Goal: Task Accomplishment & Management: Manage account settings

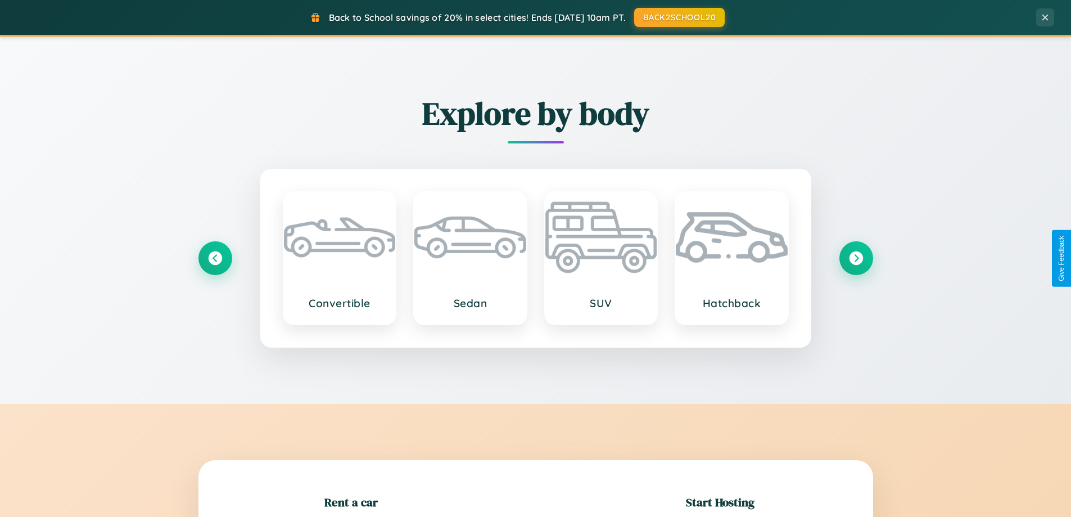
scroll to position [243, 0]
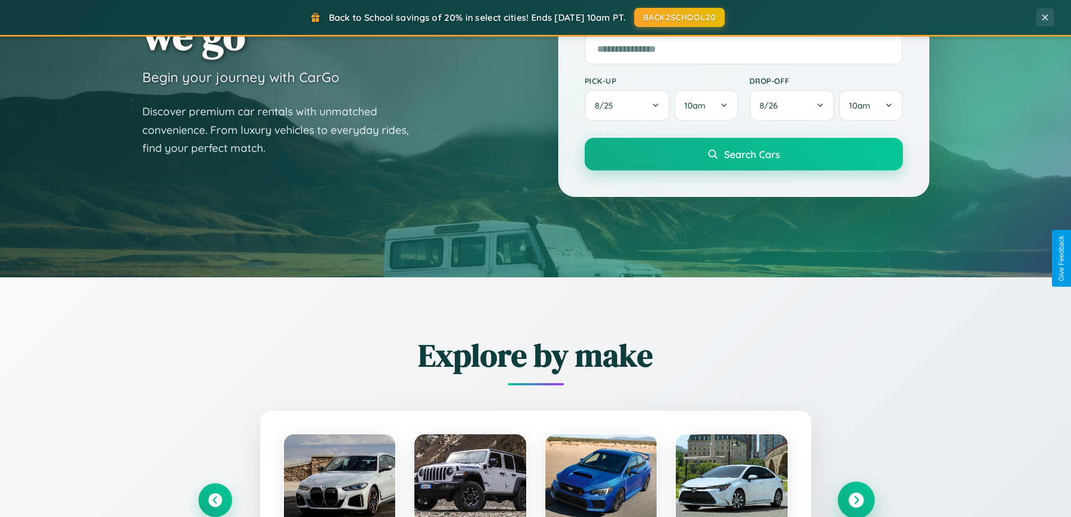
click at [856, 500] on icon at bounding box center [855, 500] width 15 height 15
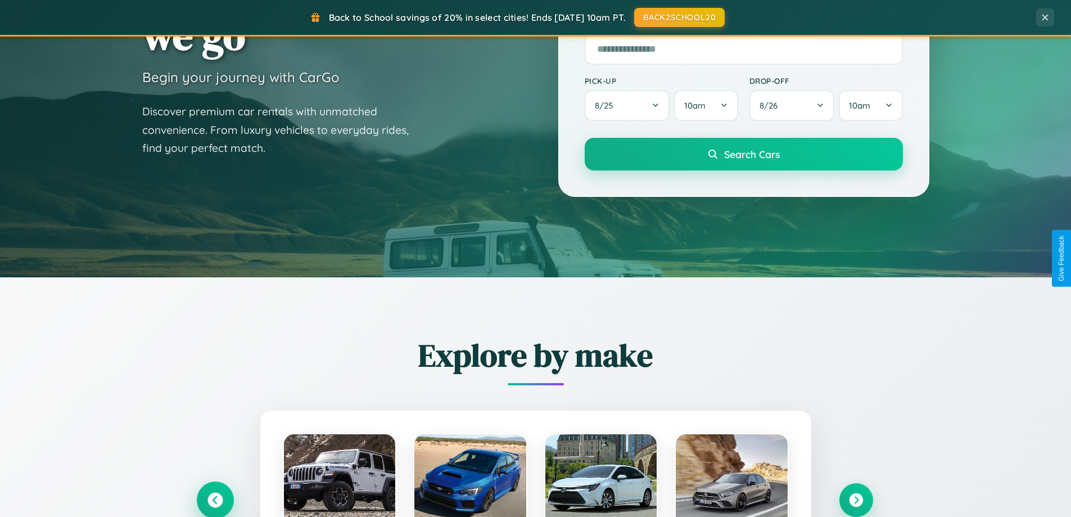
click at [215, 499] on icon at bounding box center [214, 500] width 15 height 15
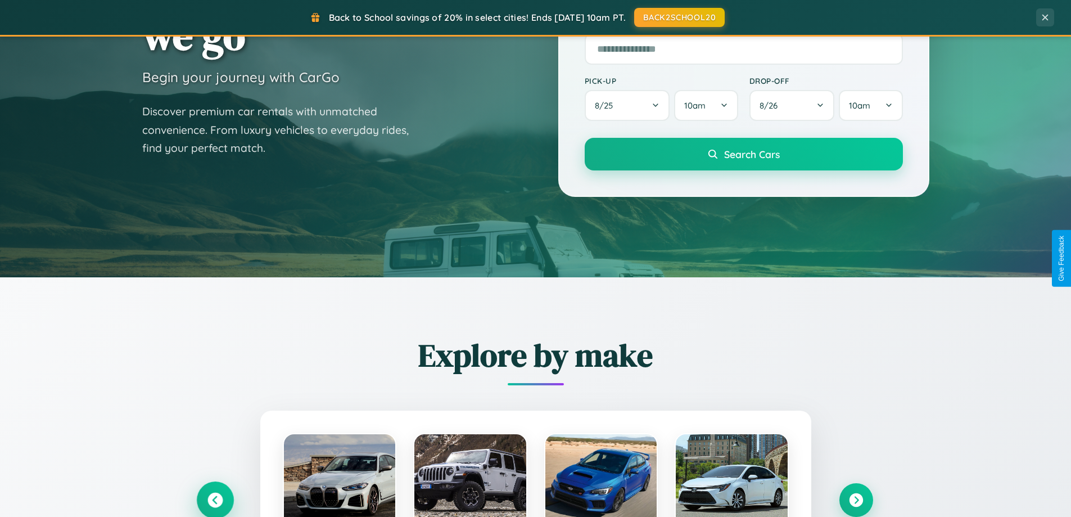
click at [215, 499] on icon at bounding box center [215, 500] width 19 height 19
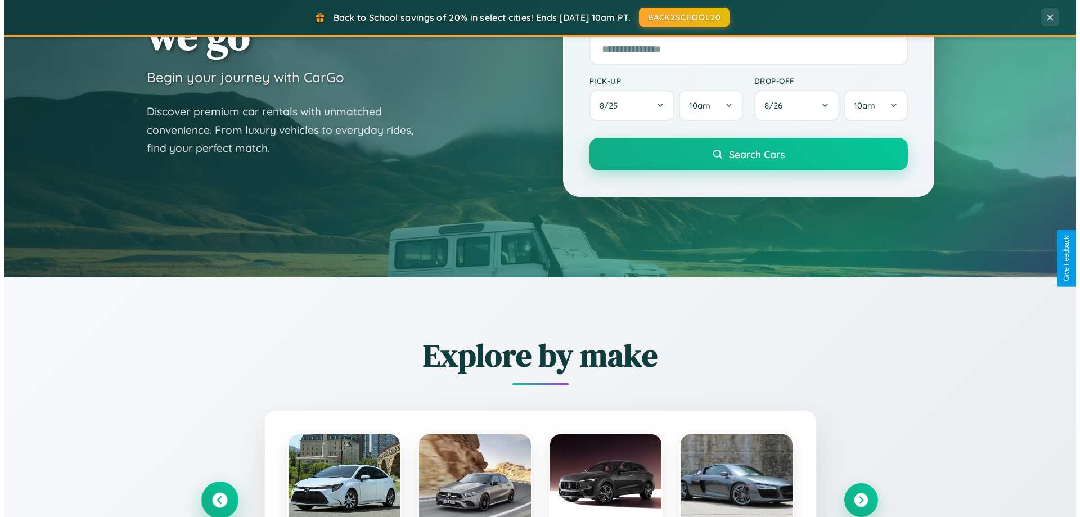
scroll to position [0, 0]
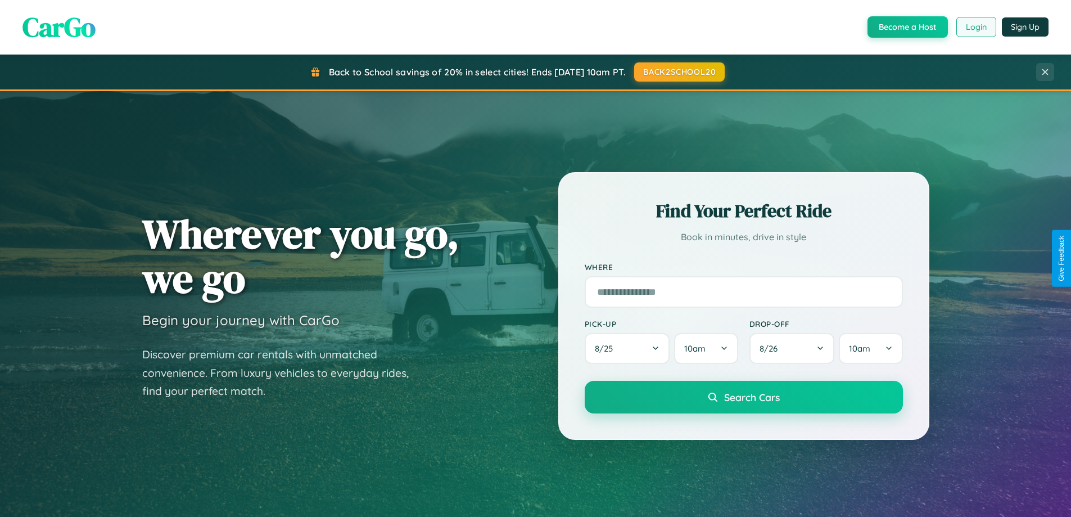
click at [976, 27] on button "Login" at bounding box center [976, 27] width 40 height 20
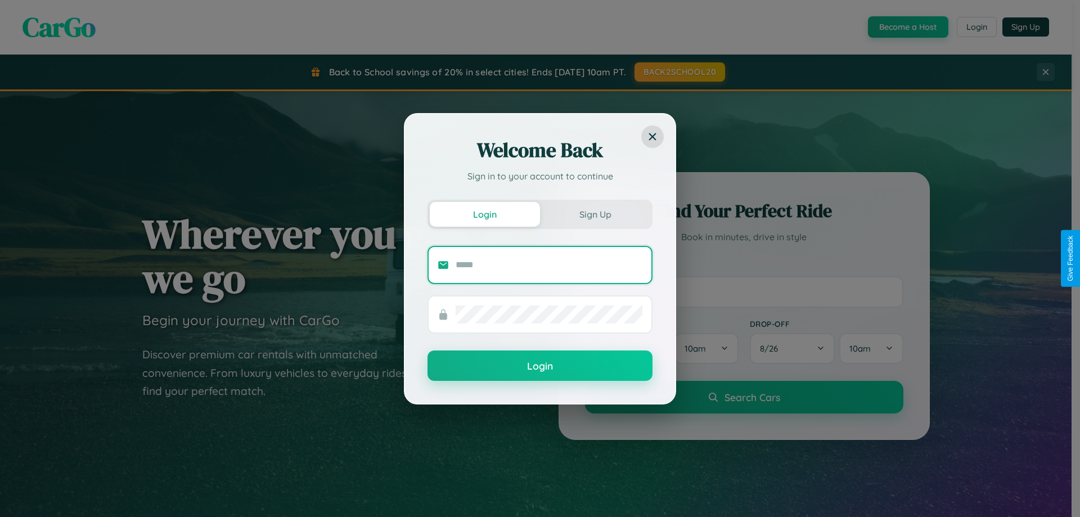
click at [549, 264] on input "text" at bounding box center [548, 265] width 187 height 18
type input "**********"
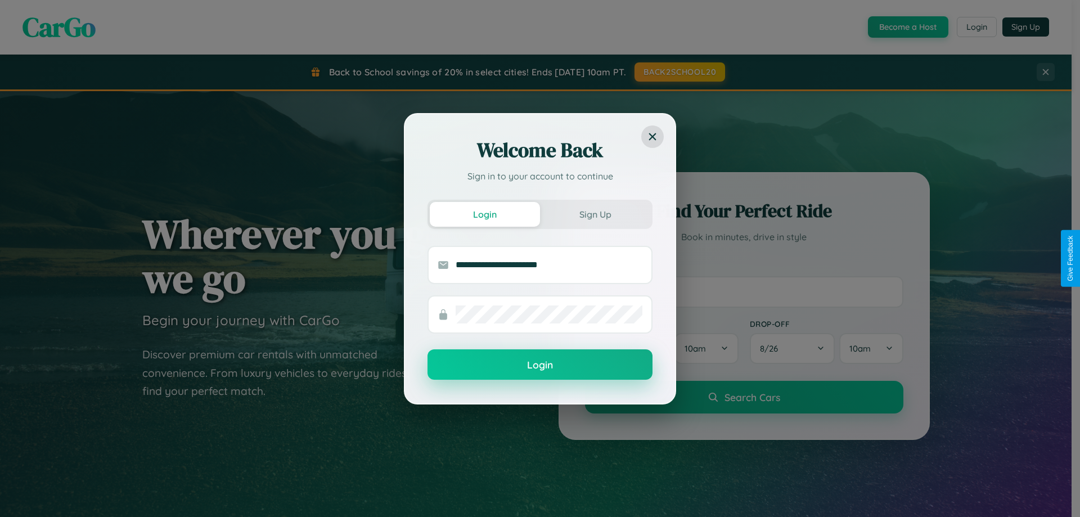
click at [540, 365] on button "Login" at bounding box center [539, 364] width 225 height 30
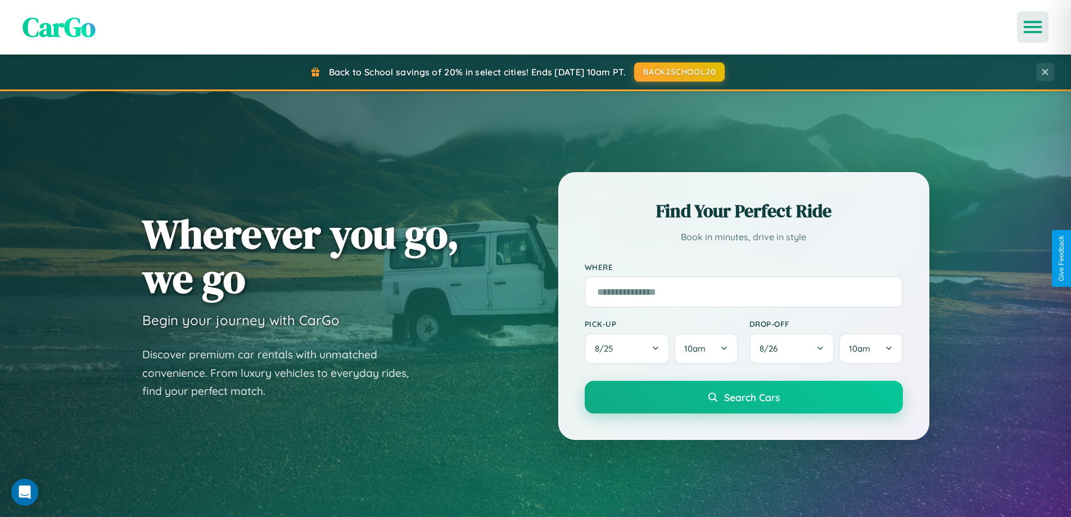
click at [1033, 27] on icon "Open menu" at bounding box center [1033, 27] width 16 height 10
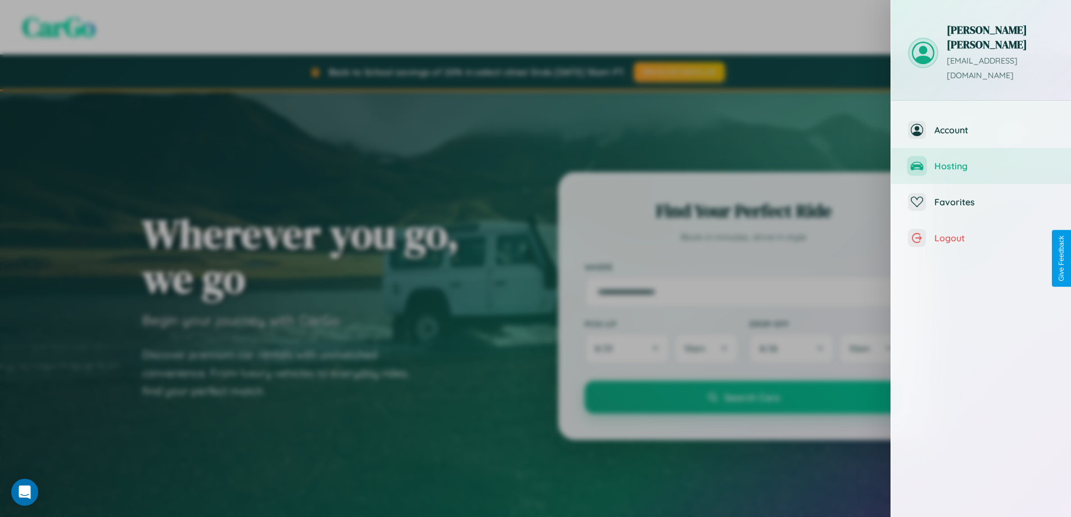
click at [981, 160] on span "Hosting" at bounding box center [994, 165] width 120 height 11
